Goal: Communication & Community: Answer question/provide support

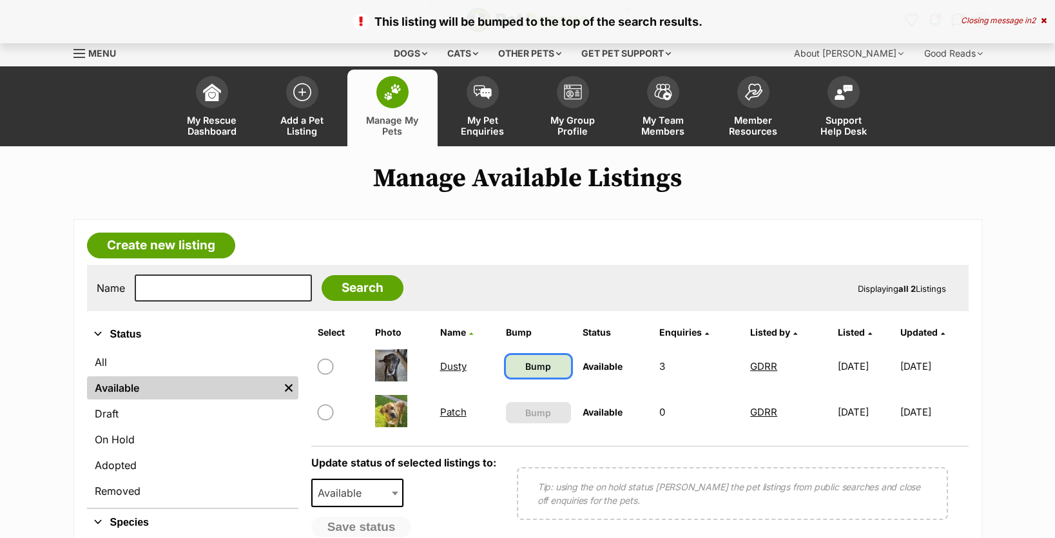
click at [528, 362] on span "Bump" at bounding box center [538, 367] width 26 height 14
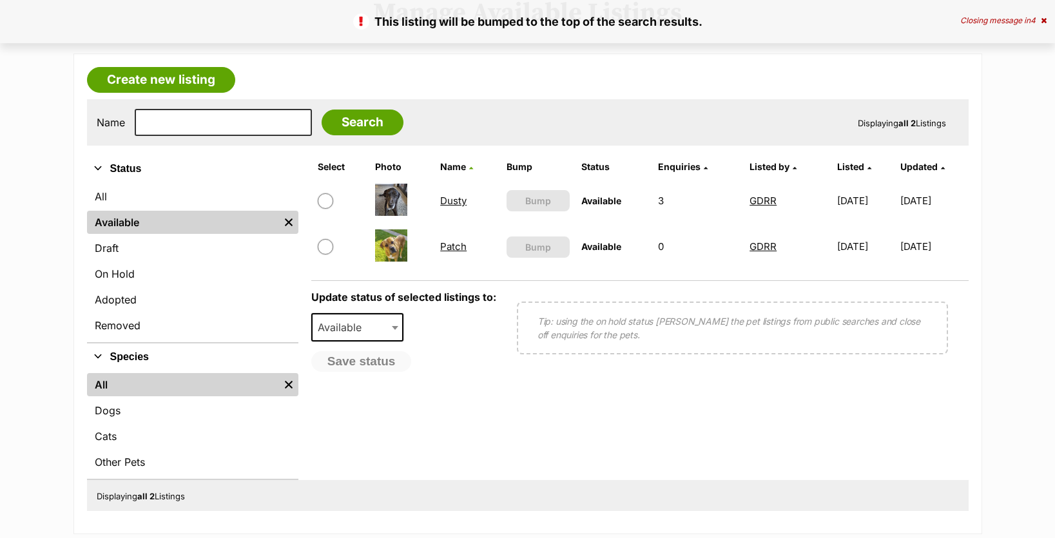
scroll to position [193, 0]
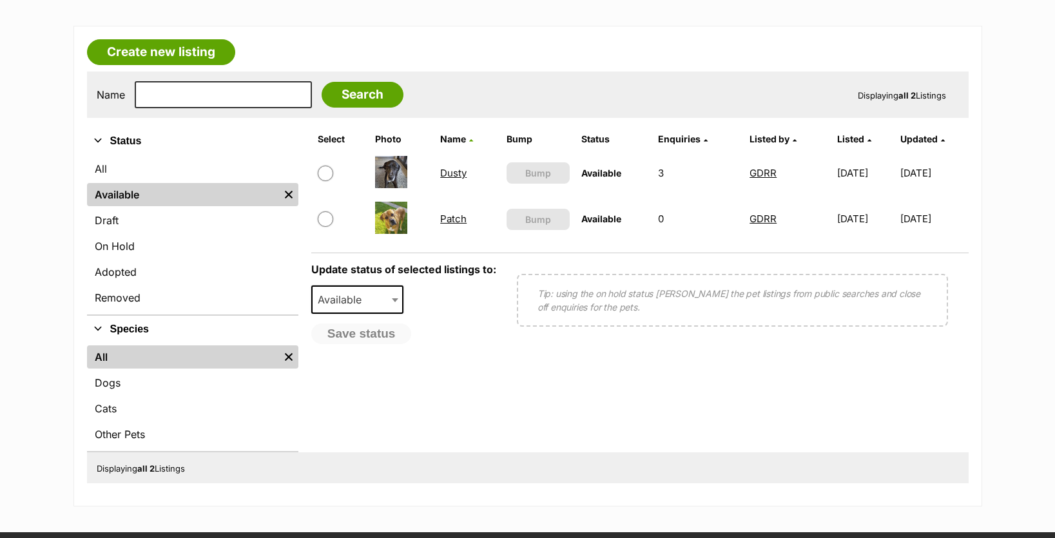
click at [450, 168] on link "Dusty" at bounding box center [453, 173] width 26 height 12
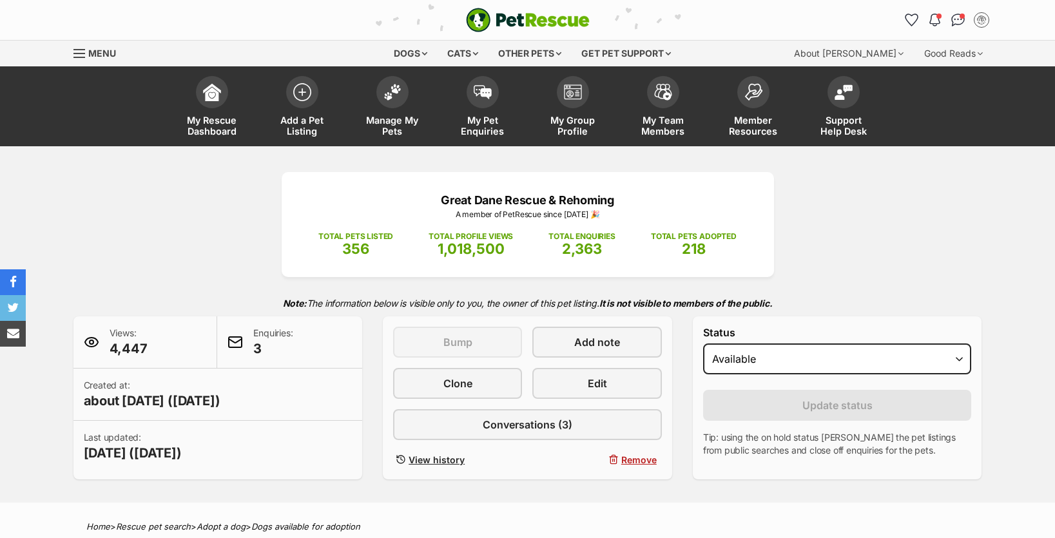
click at [253, 340] on span "3" at bounding box center [272, 349] width 39 height 18
click at [244, 331] on div "Enquiries: 3" at bounding box center [289, 343] width 145 height 52
click at [292, 322] on div "Enquiries: 3" at bounding box center [289, 343] width 145 height 52
click at [253, 340] on span "3" at bounding box center [272, 349] width 39 height 18
click at [304, 319] on div "Enquiries: 3" at bounding box center [289, 343] width 145 height 52
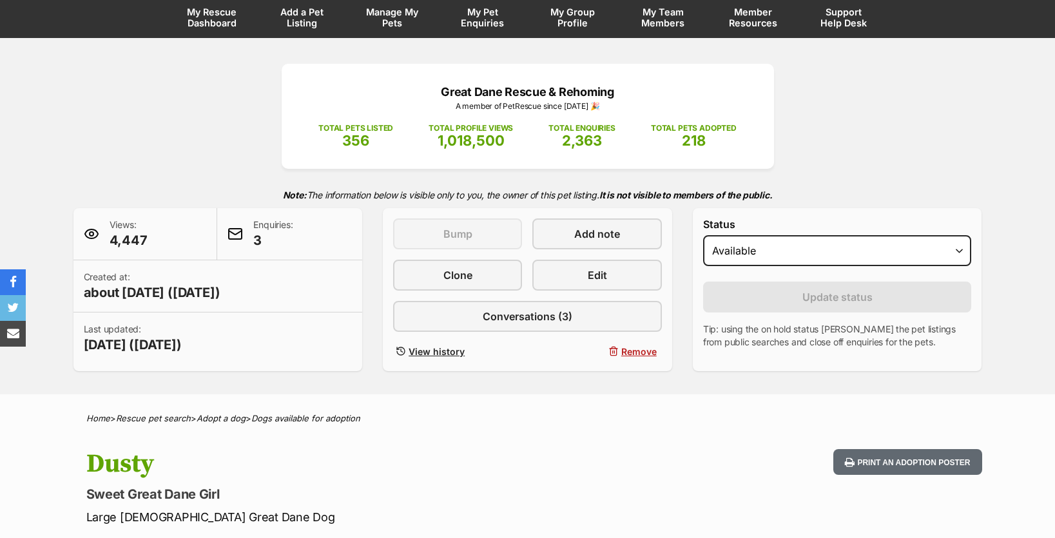
scroll to position [193, 0]
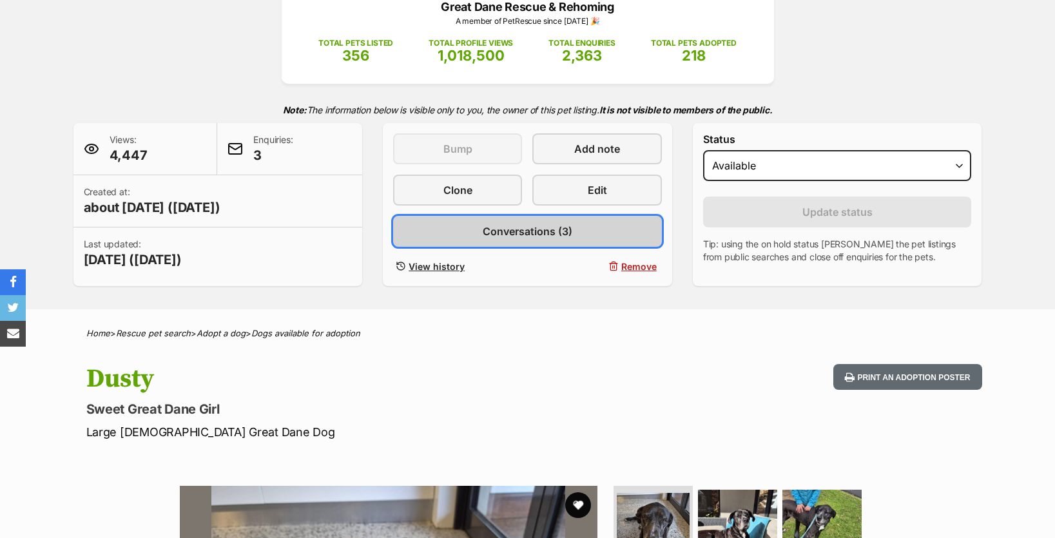
click at [541, 224] on span "Conversations (3)" at bounding box center [528, 231] width 90 height 15
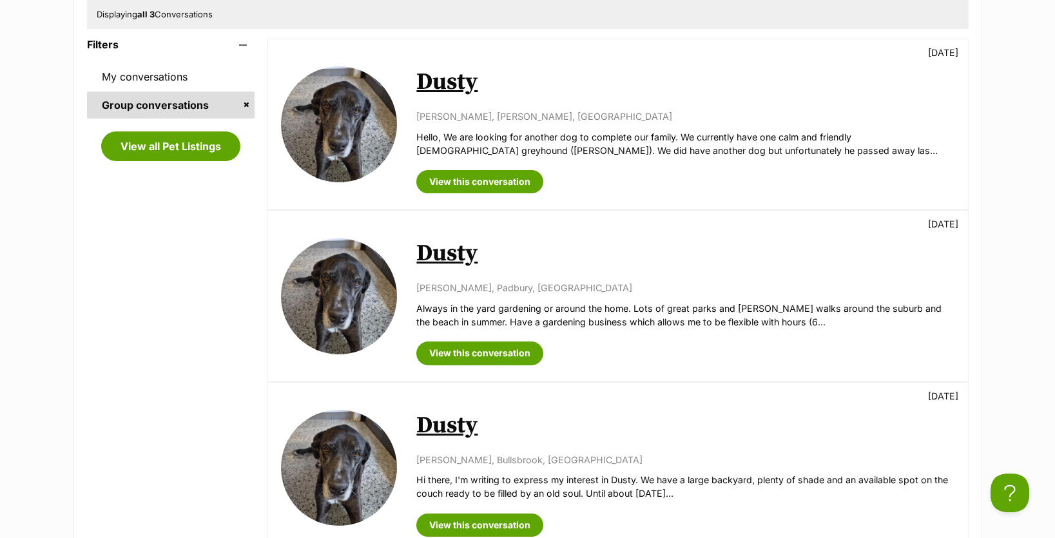
scroll to position [258, 0]
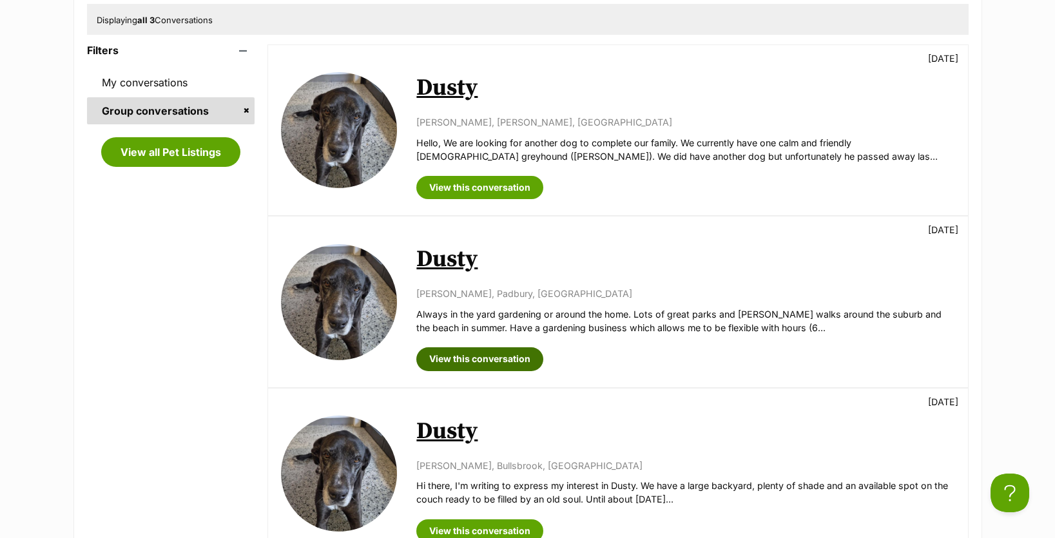
click at [478, 347] on link "View this conversation" at bounding box center [479, 358] width 127 height 23
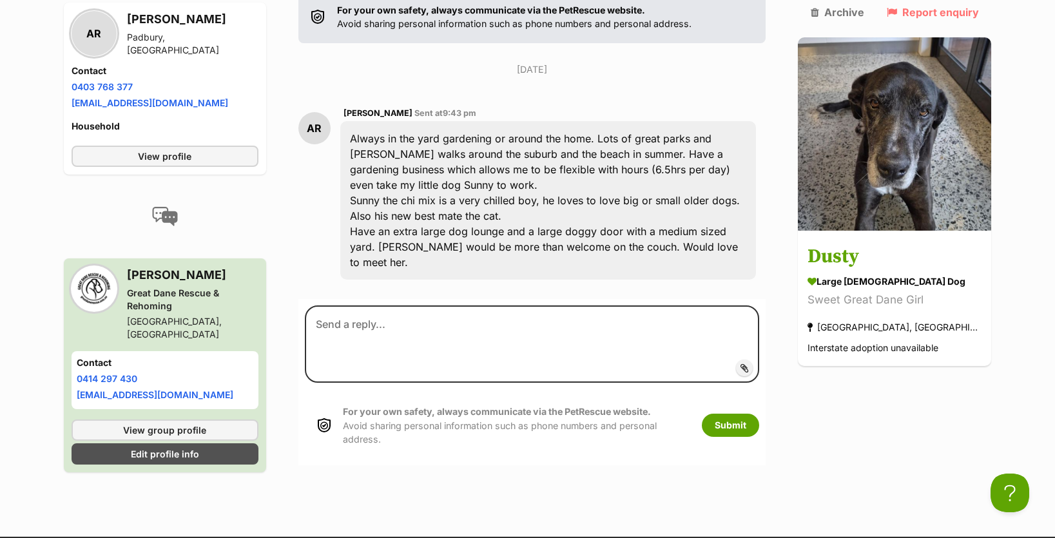
scroll to position [258, 0]
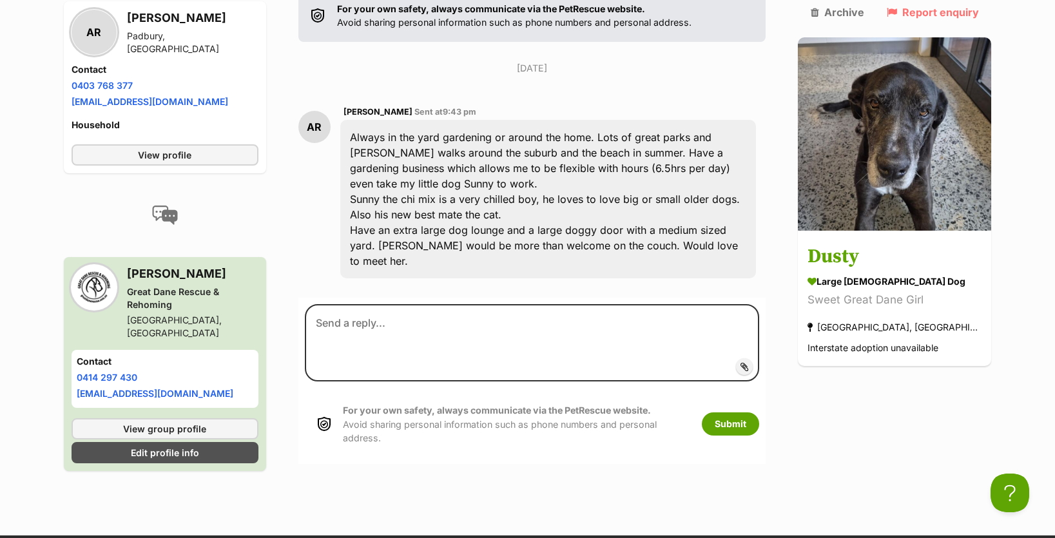
click at [362, 107] on span "[PERSON_NAME]" at bounding box center [378, 112] width 69 height 10
copy span "[PERSON_NAME]"
